Goal: Task Accomplishment & Management: Manage account settings

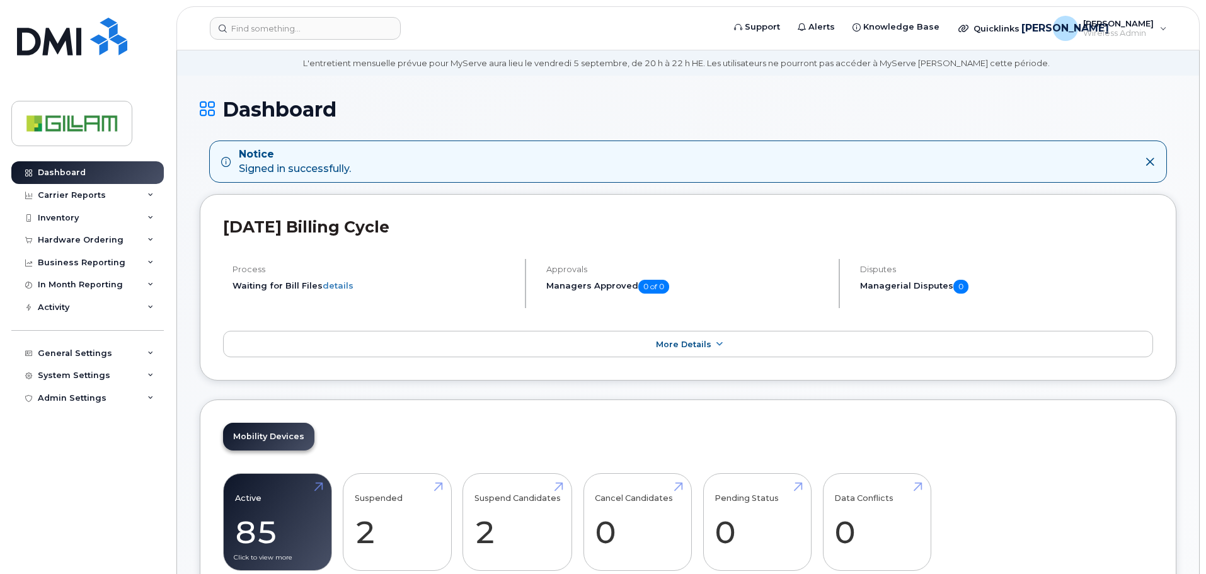
scroll to position [252, 0]
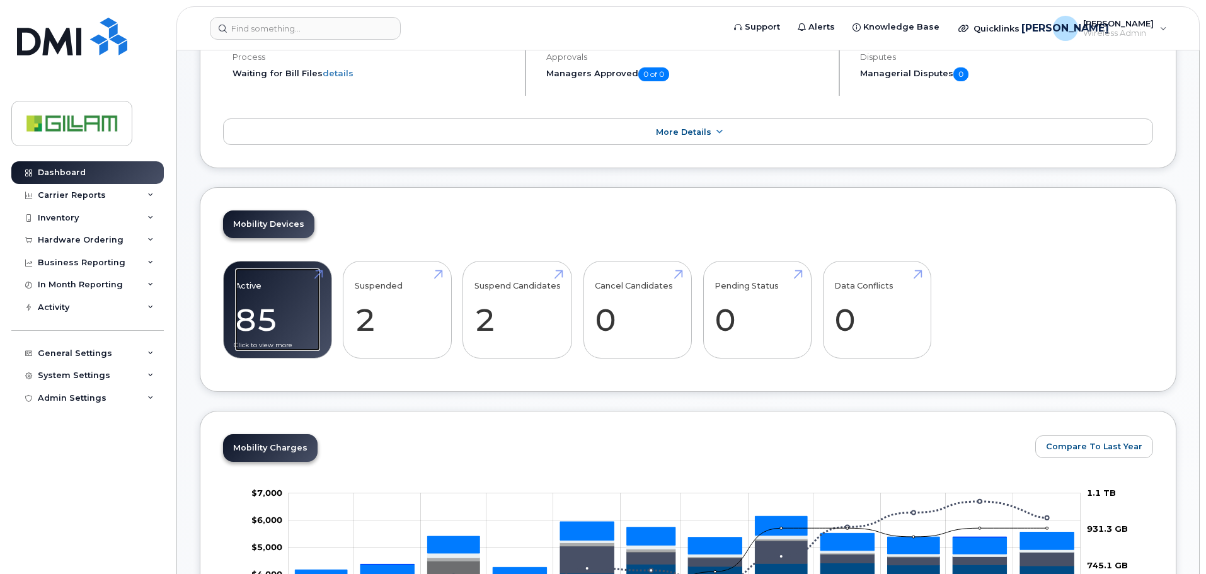
click at [262, 294] on link "Active 85 21%" at bounding box center [277, 309] width 85 height 83
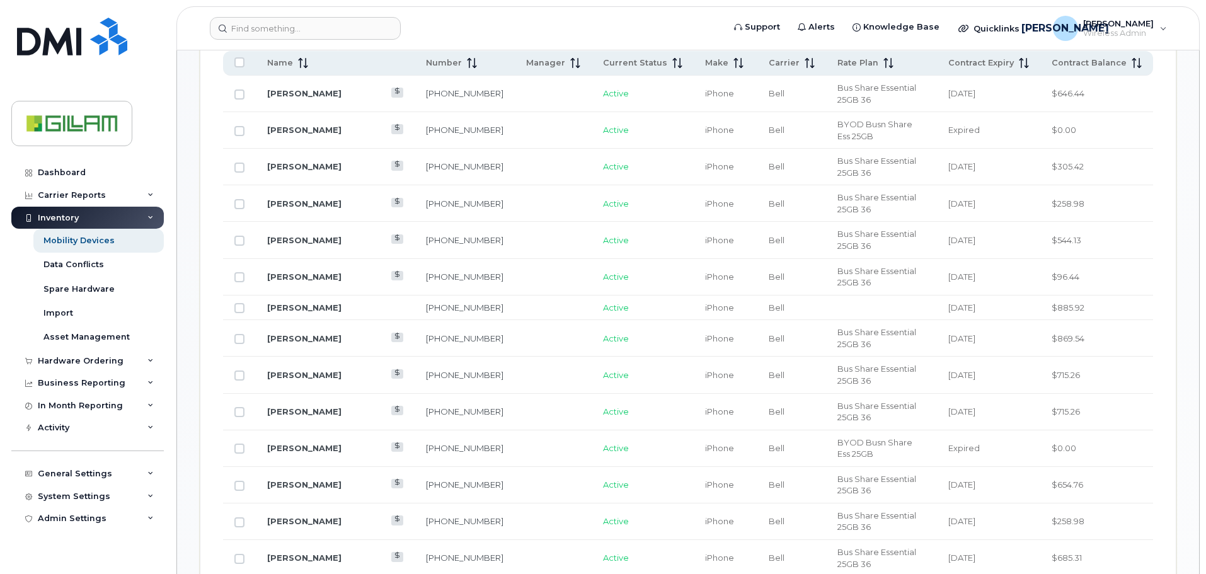
scroll to position [425, 0]
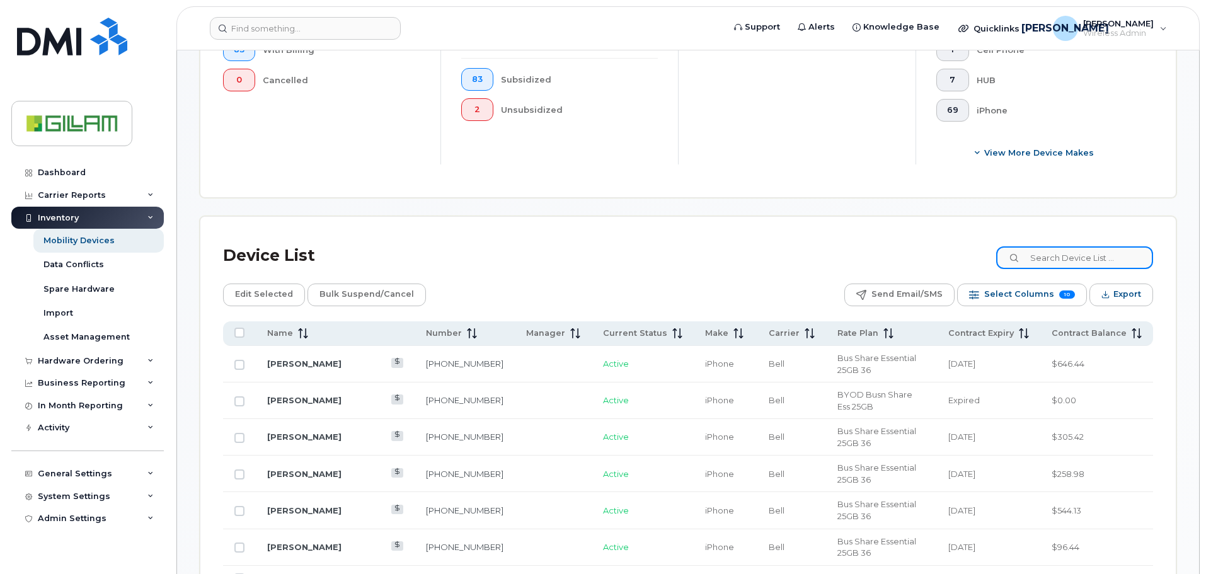
drag, startPoint x: 1066, startPoint y: 253, endPoint x: 1073, endPoint y: 253, distance: 7.6
click at [1073, 253] on input at bounding box center [1074, 257] width 157 height 23
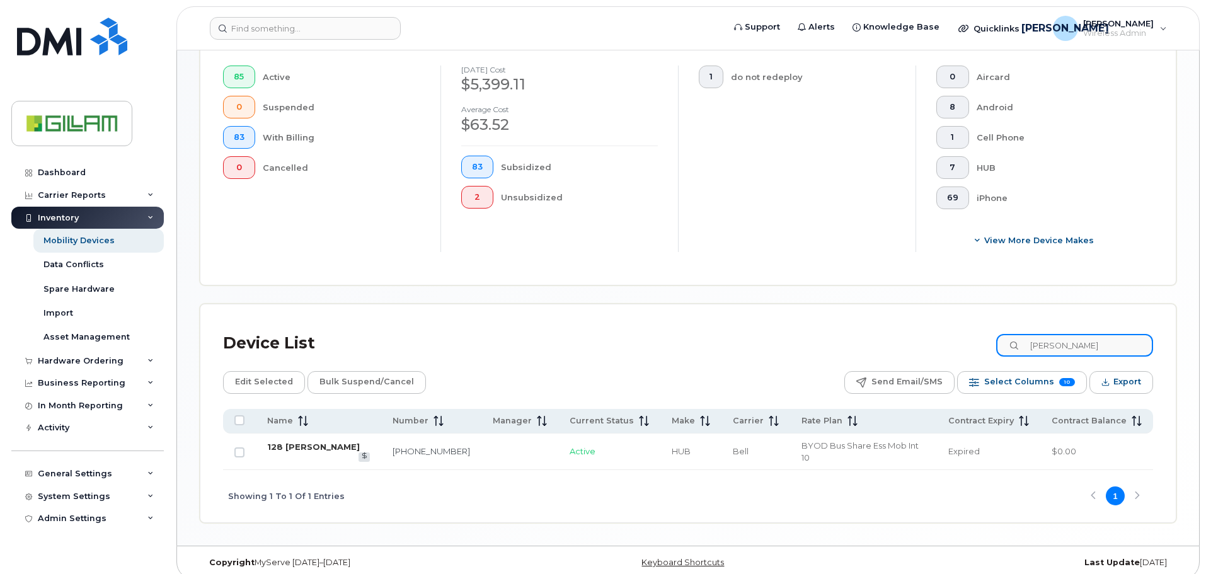
type input "hazel"
click at [292, 449] on link "128 [PERSON_NAME]" at bounding box center [313, 447] width 93 height 10
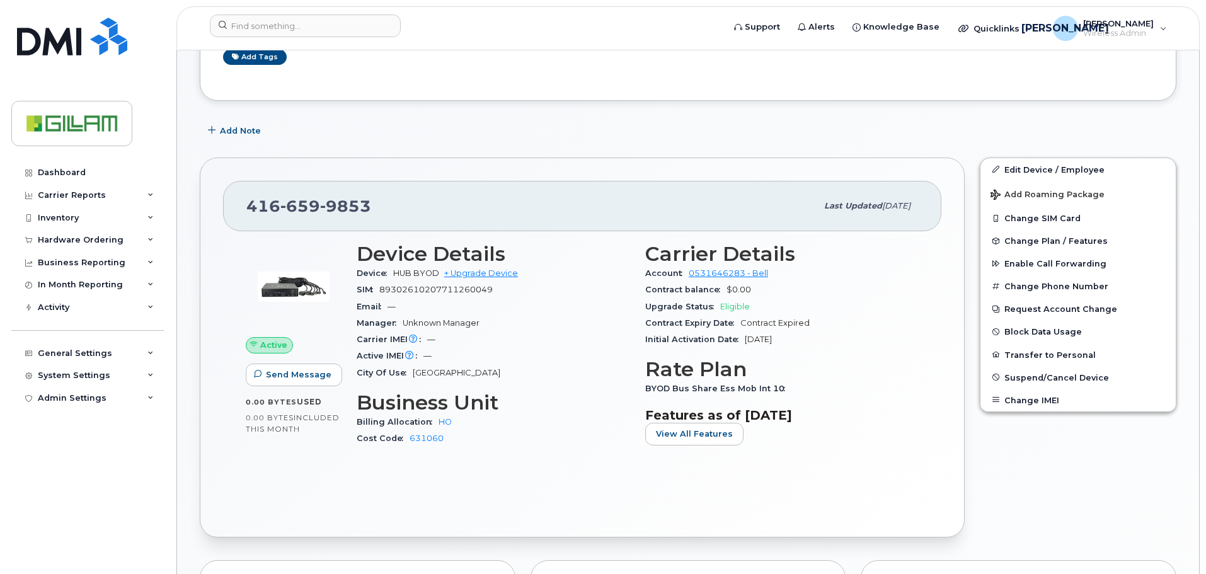
scroll to position [252, 0]
click at [1047, 376] on span "Suspend/Cancel Device" at bounding box center [1056, 376] width 105 height 9
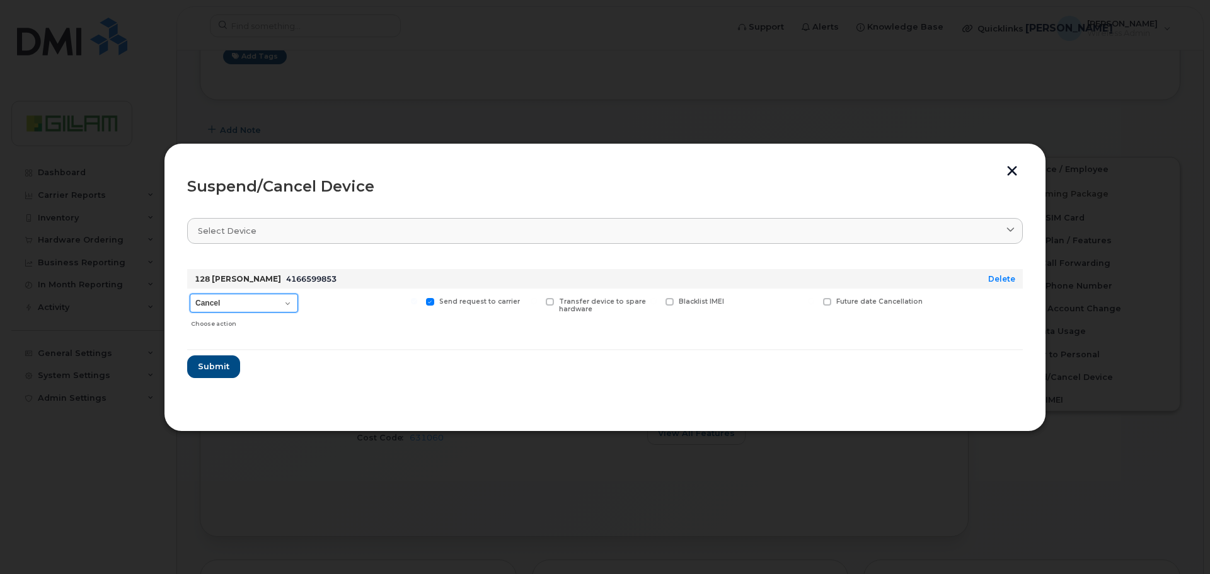
click at [291, 303] on select "Cancel Suspend - Extend Suspension Suspend - Reduced Rate Suspend - Full Rate S…" at bounding box center [244, 303] width 108 height 19
select select "[object Object]"
click at [190, 294] on select "Cancel Suspend - Extend Suspension Suspend - Reduced Rate Suspend - Full Rate S…" at bounding box center [244, 303] width 108 height 19
click at [219, 365] on span "Submit" at bounding box center [213, 366] width 32 height 12
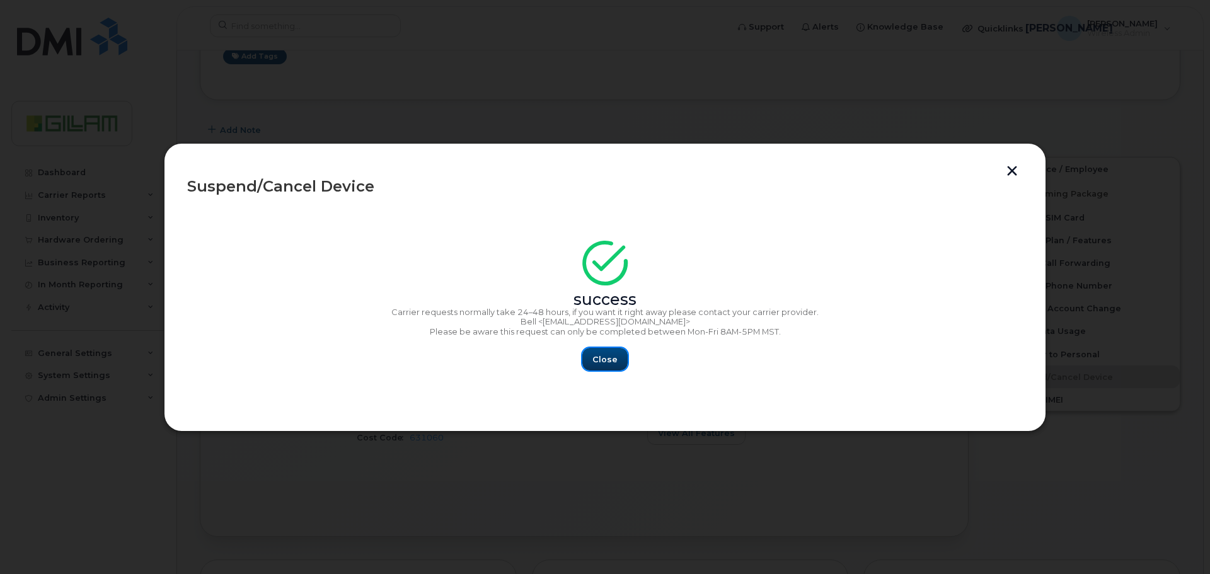
click at [607, 359] on span "Close" at bounding box center [604, 360] width 25 height 12
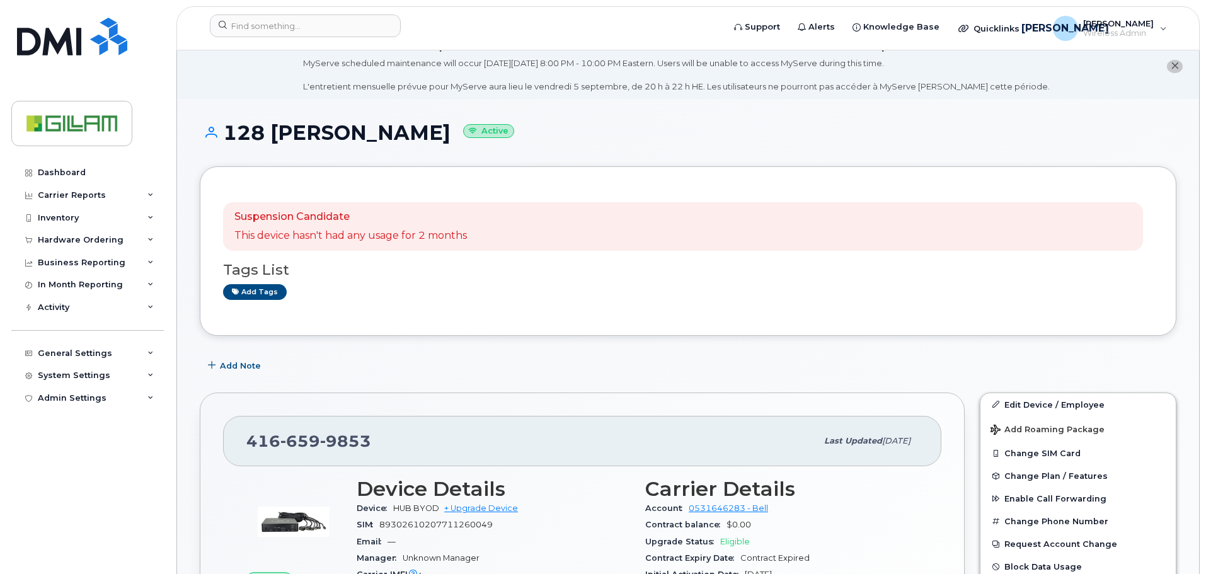
scroll to position [0, 0]
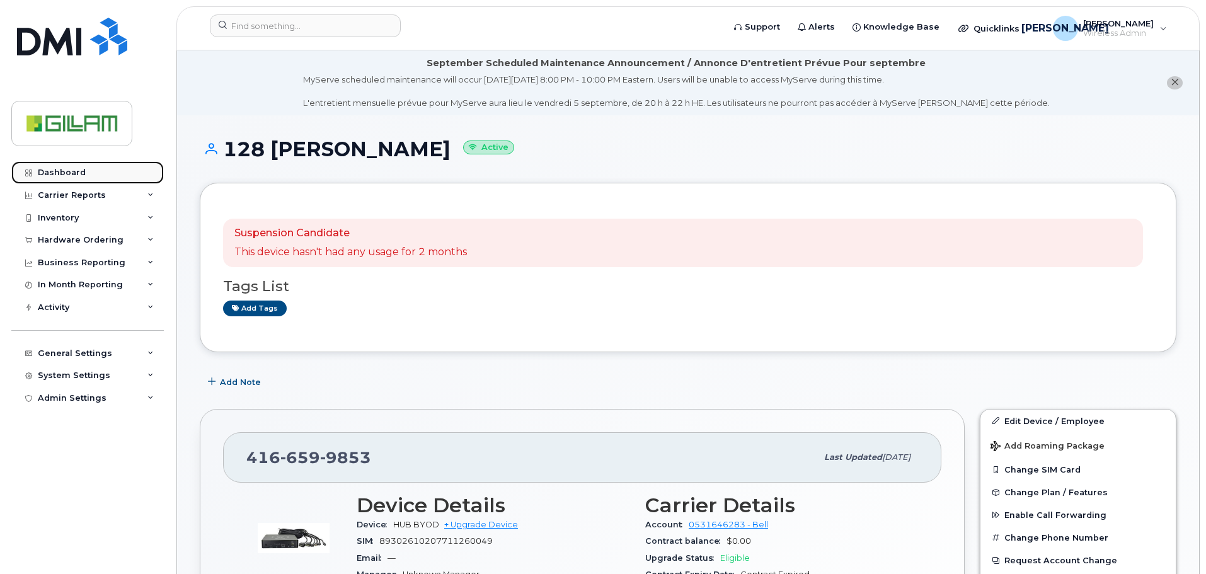
drag, startPoint x: 57, startPoint y: 170, endPoint x: 92, endPoint y: 175, distance: 35.1
click at [57, 170] on div "Dashboard" at bounding box center [62, 173] width 48 height 10
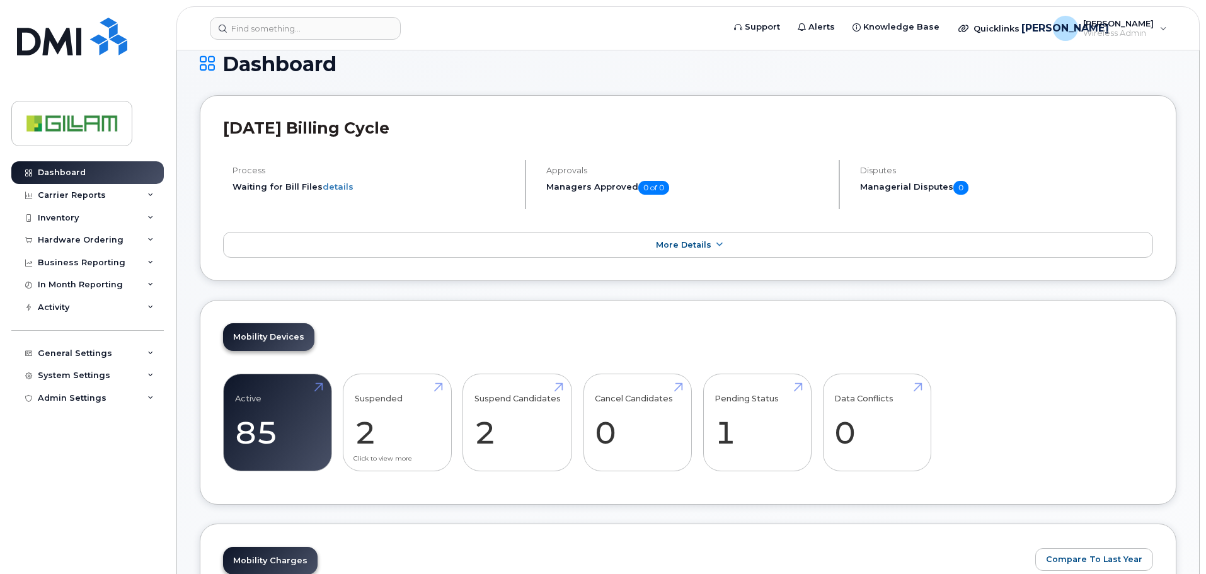
scroll to position [126, 0]
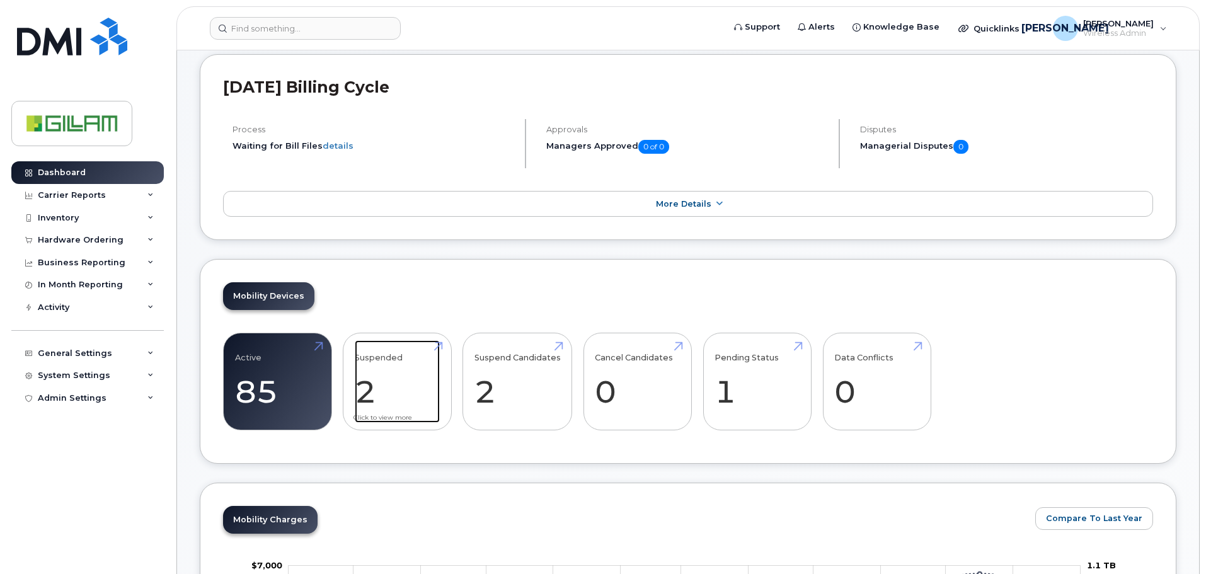
click at [373, 359] on link "Suspended 2" at bounding box center [397, 381] width 85 height 83
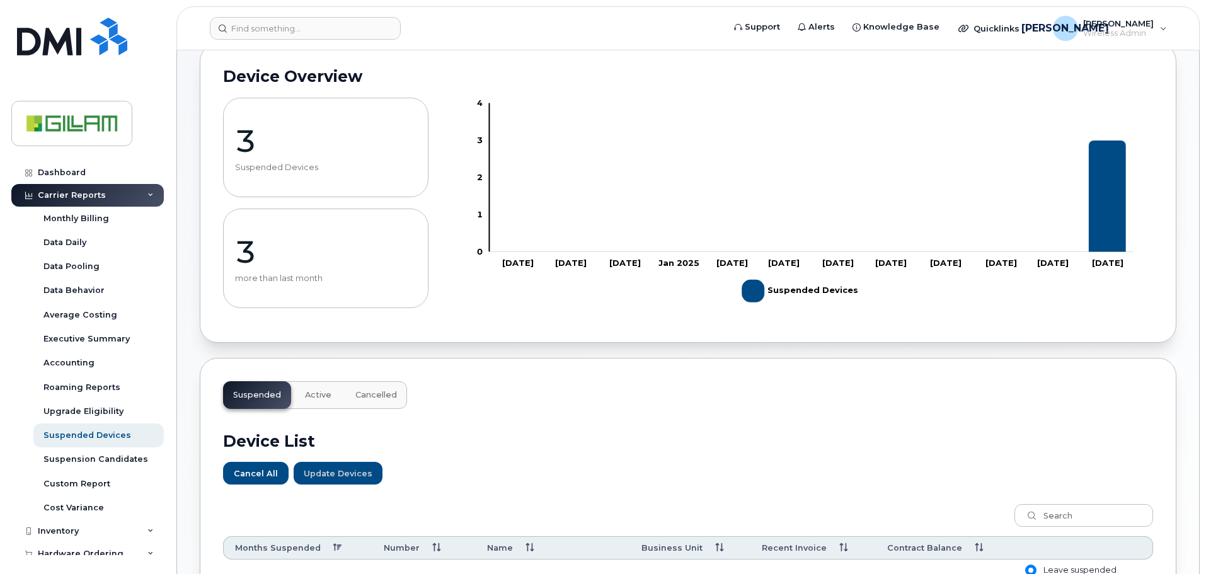
scroll to position [434, 0]
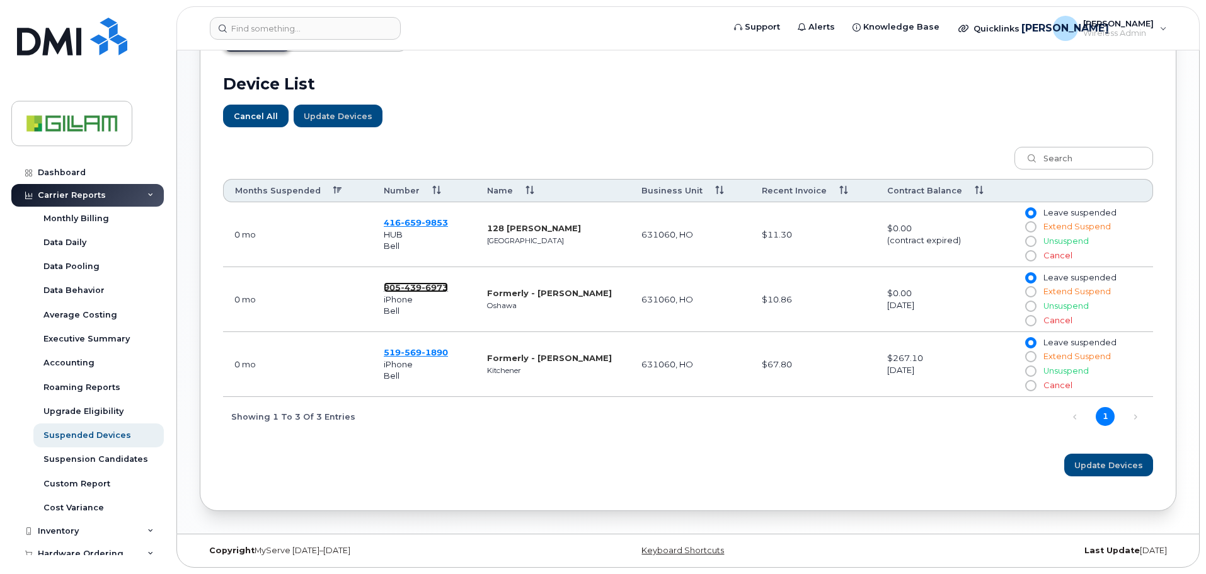
click at [424, 288] on span "6973" at bounding box center [435, 287] width 26 height 10
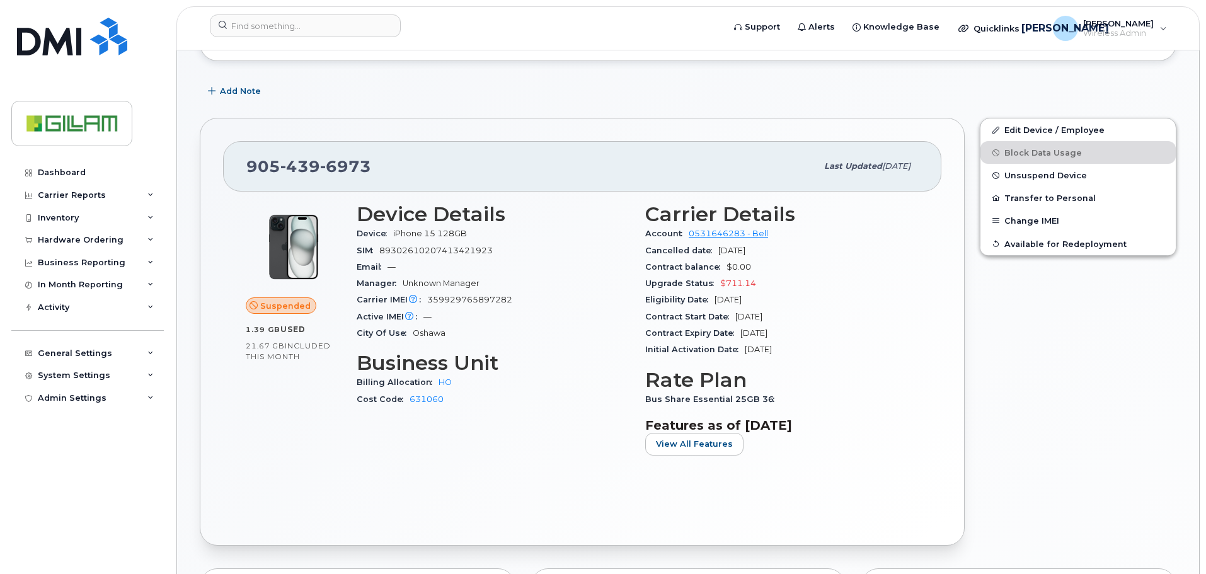
scroll to position [252, 0]
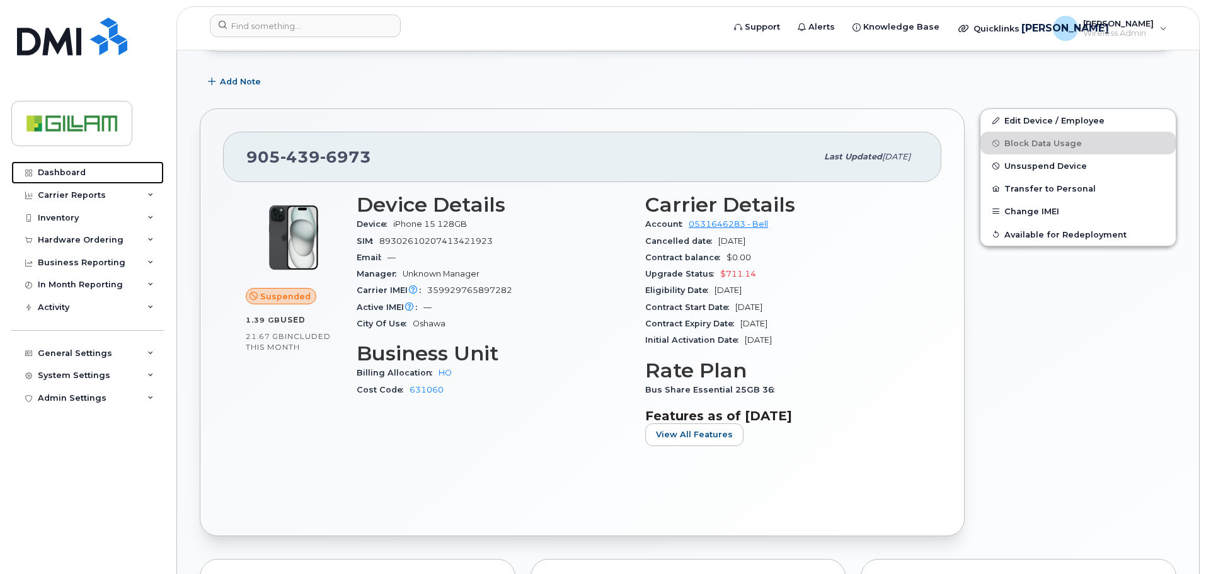
drag, startPoint x: 54, startPoint y: 171, endPoint x: 369, endPoint y: 164, distance: 315.1
click at [54, 171] on div "Dashboard" at bounding box center [62, 173] width 48 height 10
